Goal: Task Accomplishment & Management: Manage account settings

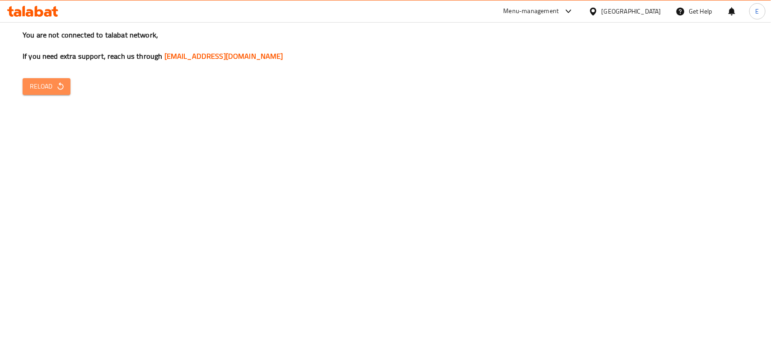
click at [35, 91] on span "Reload" at bounding box center [46, 86] width 33 height 11
click at [46, 84] on span "Reload" at bounding box center [46, 86] width 33 height 11
